Goal: Navigation & Orientation: Go to known website

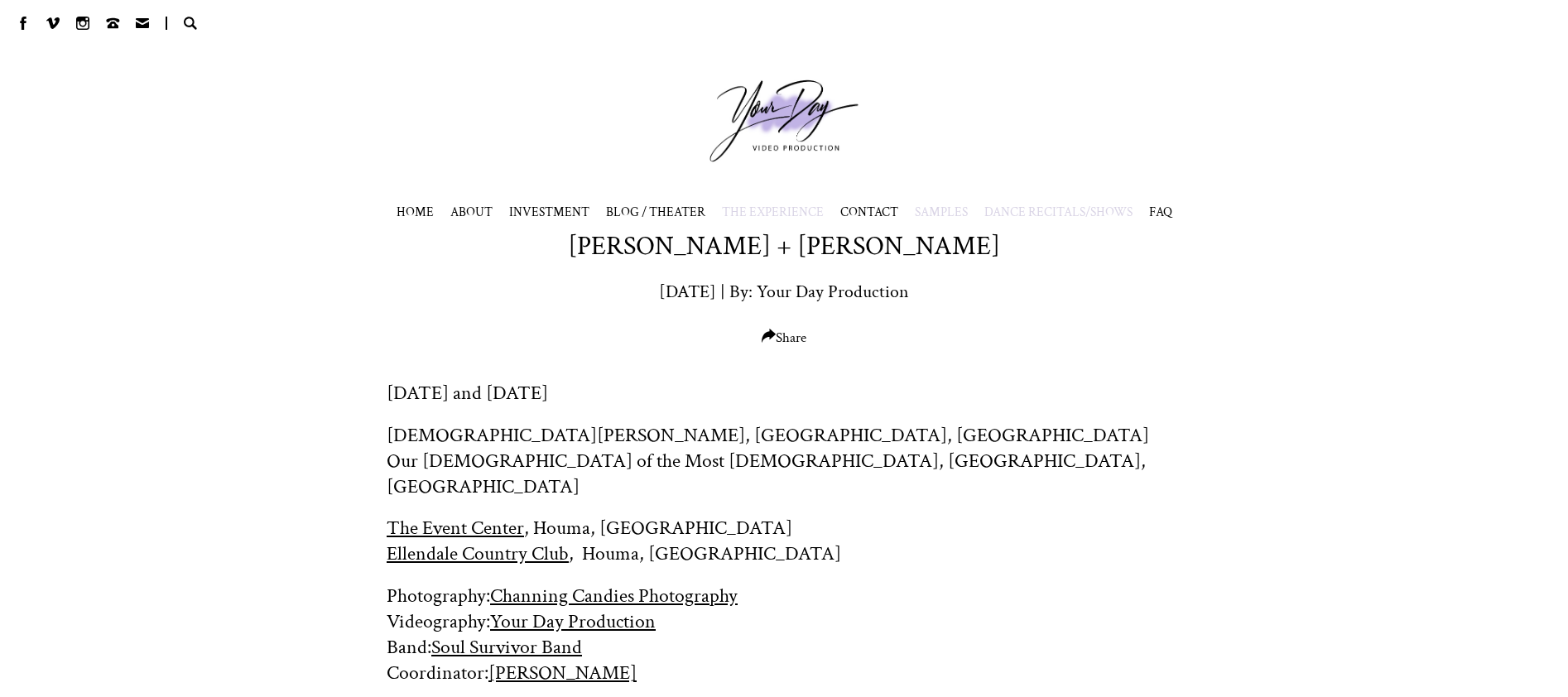
click at [779, 218] on span "THE EXPERIENCE" at bounding box center [773, 212] width 102 height 17
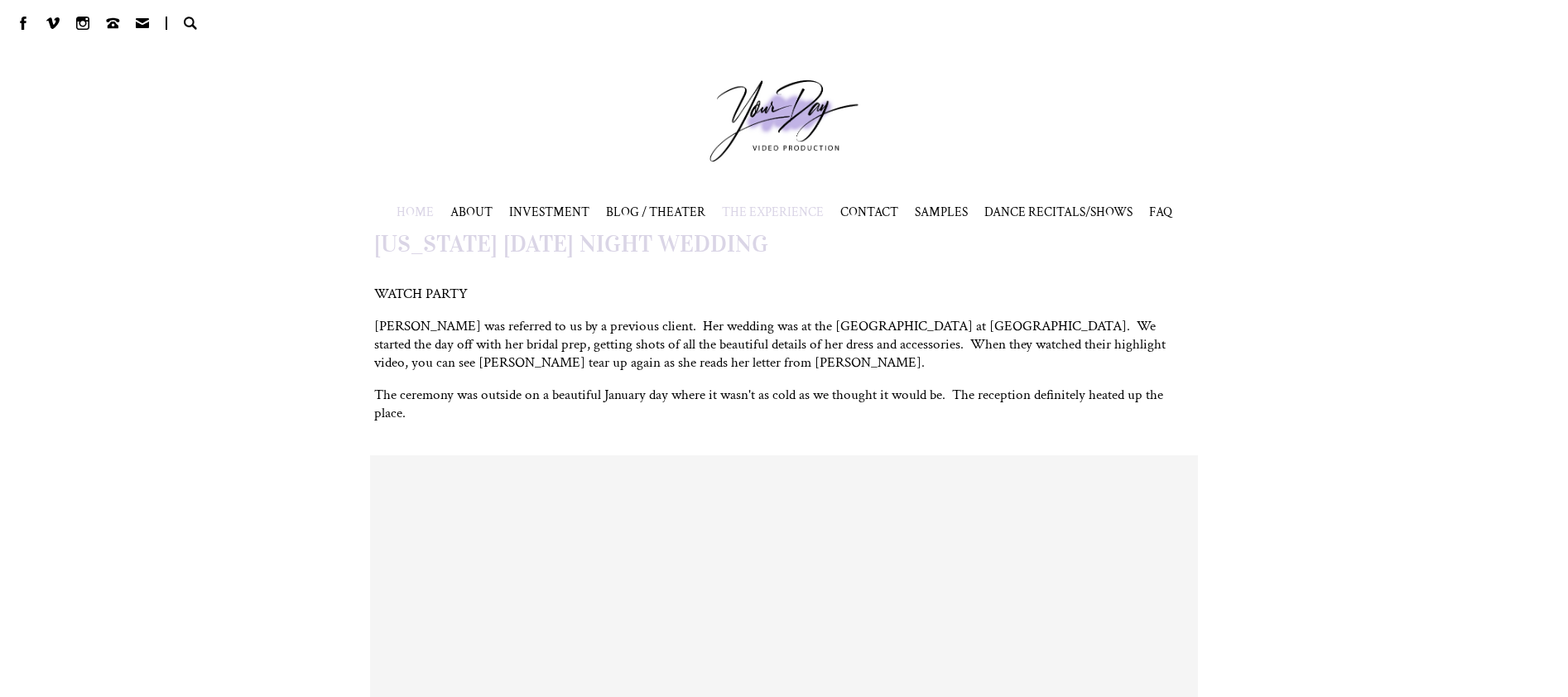
click at [404, 209] on span "HOME" at bounding box center [415, 212] width 37 height 17
